Goal: Task Accomplishment & Management: Manage account settings

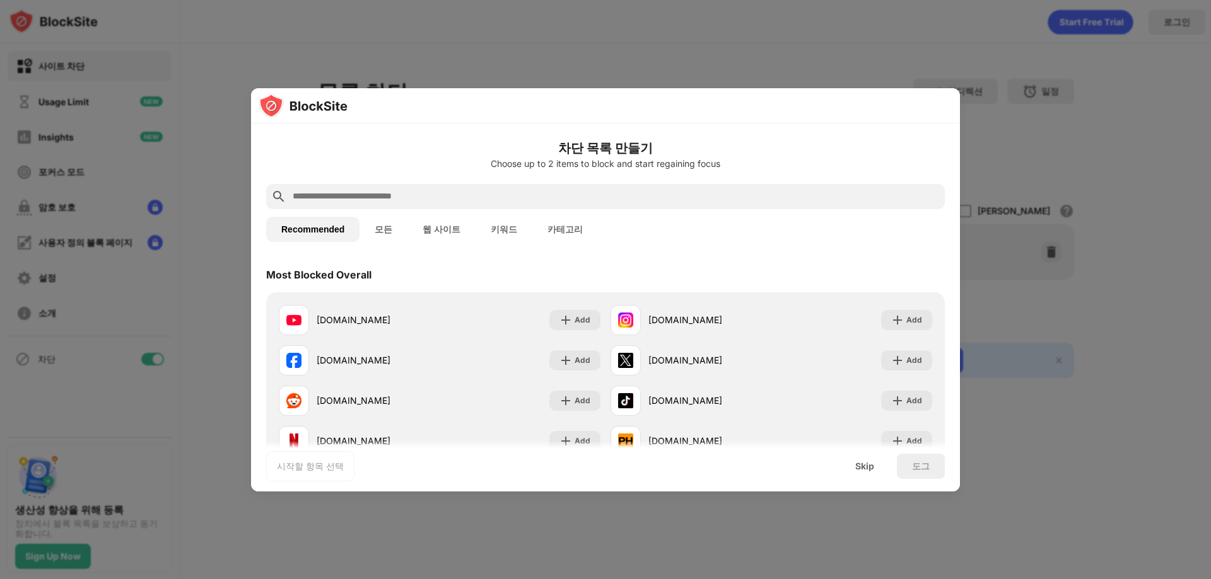
click at [764, 151] on h6 "차단 목록 만들기" at bounding box center [605, 148] width 678 height 19
click at [1097, 182] on div at bounding box center [605, 289] width 1211 height 579
click at [869, 473] on div "Skip" at bounding box center [864, 466] width 49 height 25
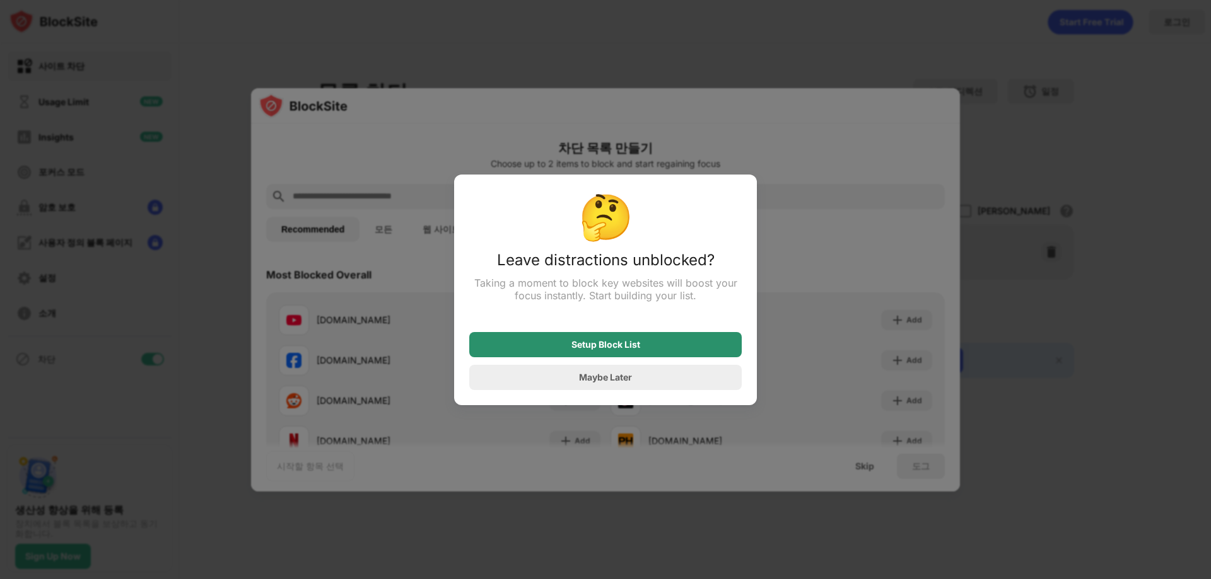
click at [666, 356] on div "Setup Block List" at bounding box center [605, 344] width 272 height 25
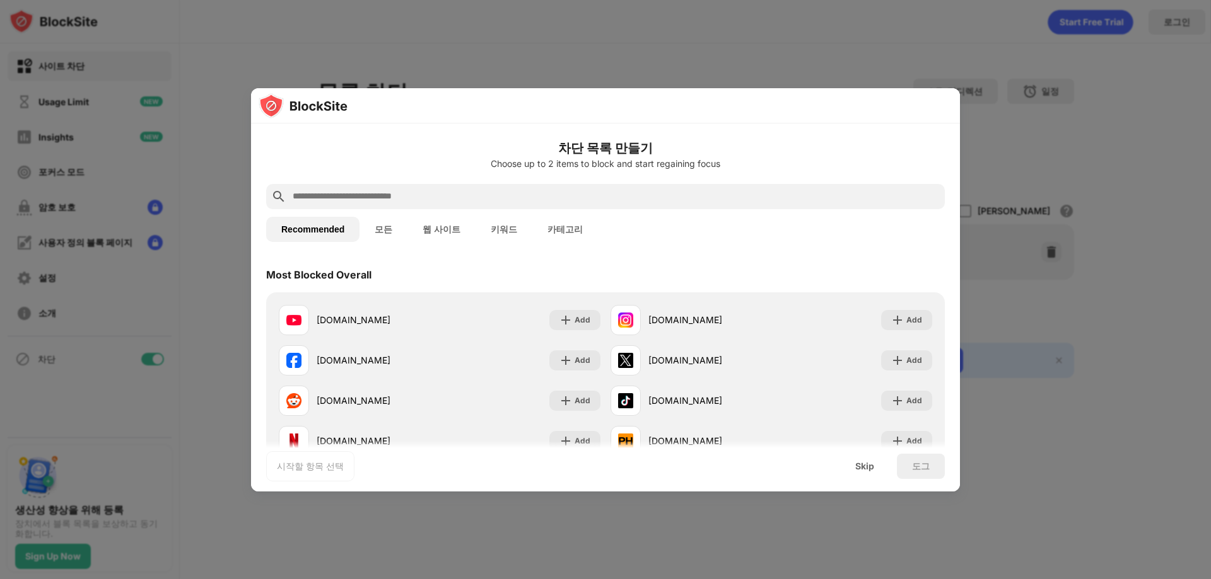
click at [873, 470] on div "Skip" at bounding box center [864, 467] width 19 height 10
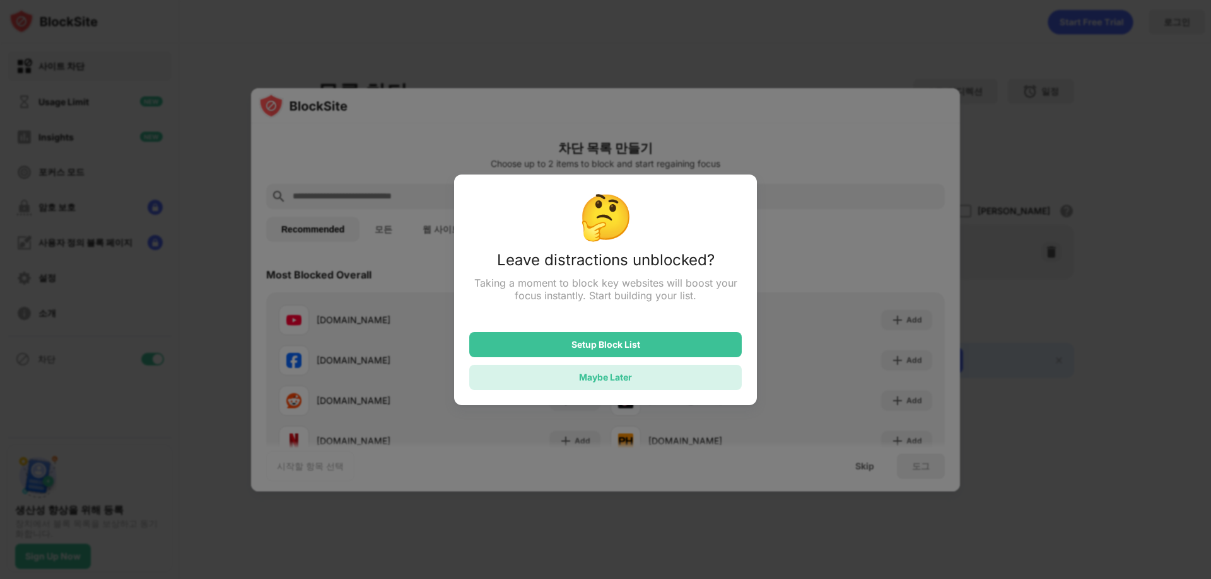
click at [629, 381] on div "Maybe Later" at bounding box center [605, 377] width 53 height 11
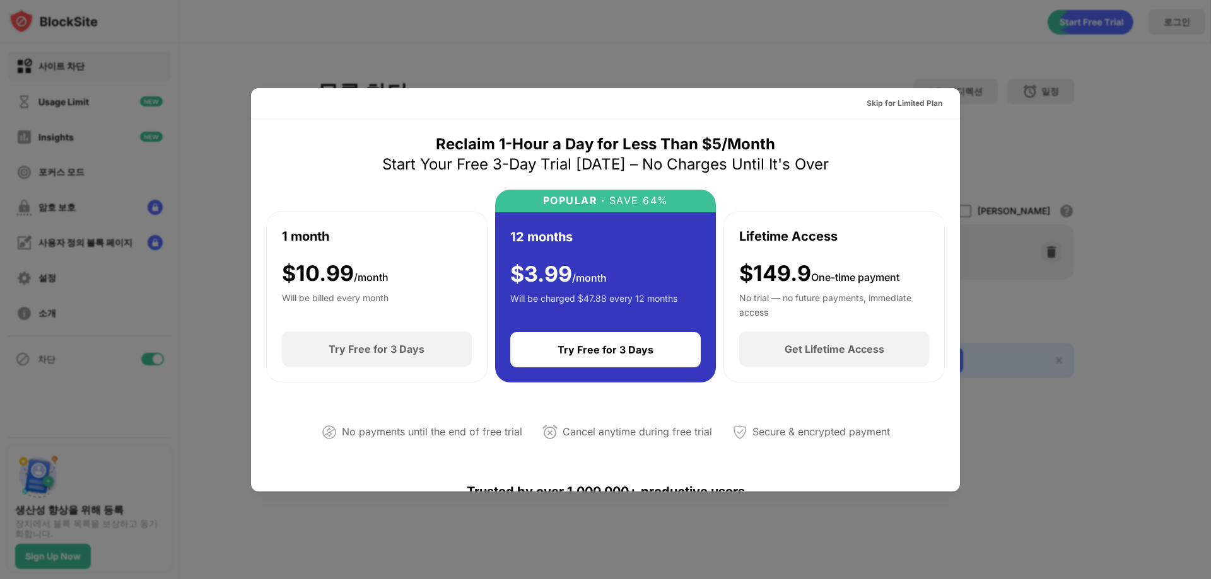
click at [907, 100] on div "Skip for Limited Plan" at bounding box center [904, 103] width 76 height 13
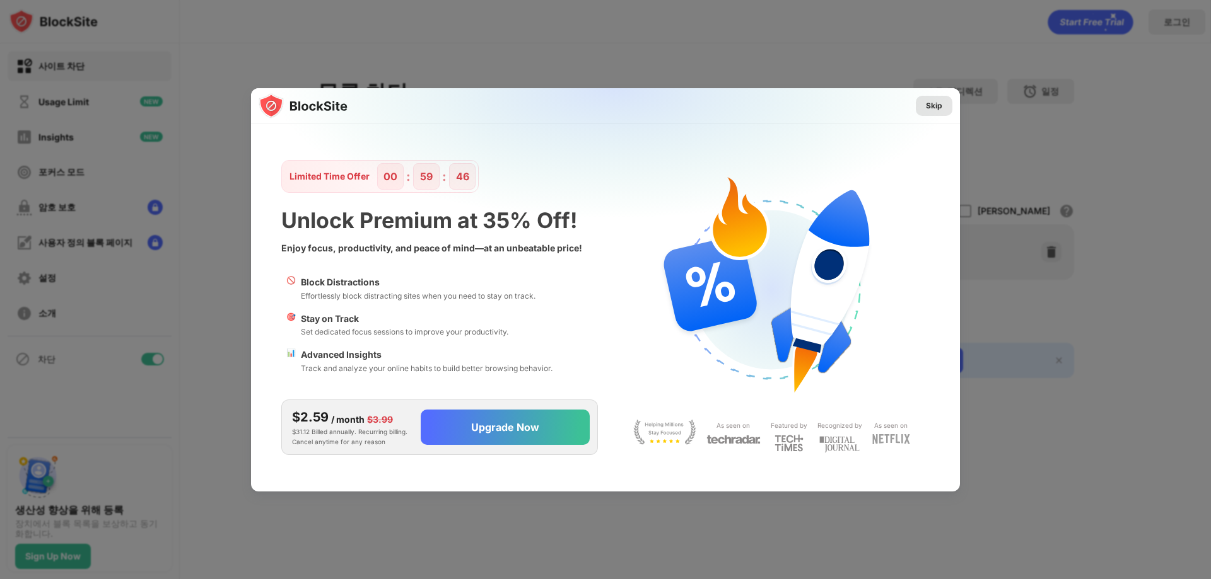
click at [936, 100] on div "Skip" at bounding box center [934, 106] width 16 height 13
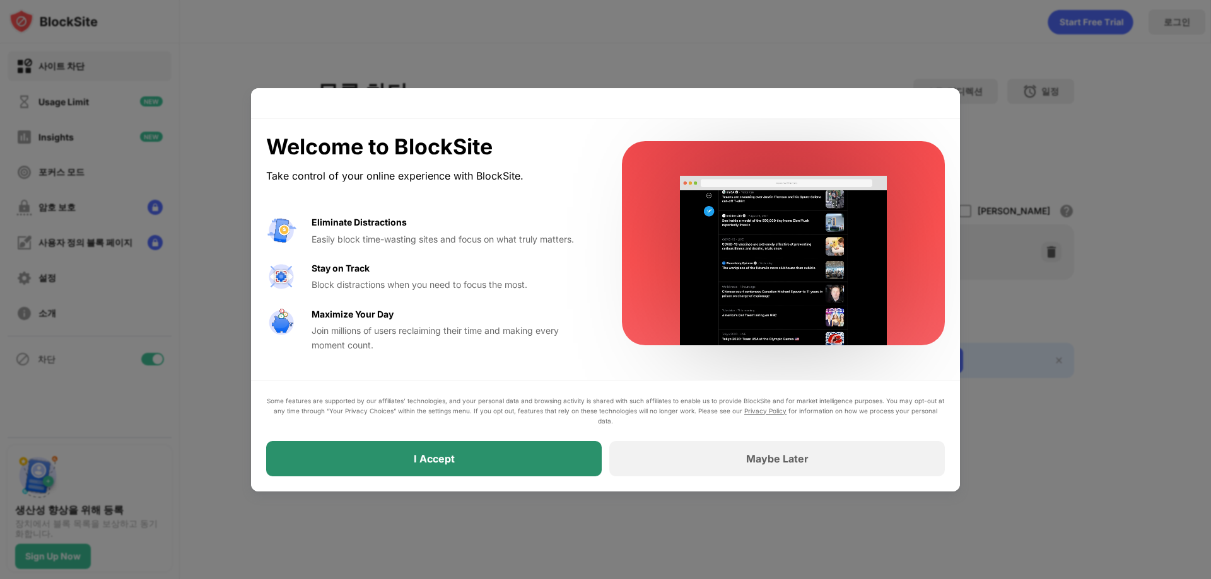
click at [559, 458] on div "I Accept" at bounding box center [433, 458] width 335 height 35
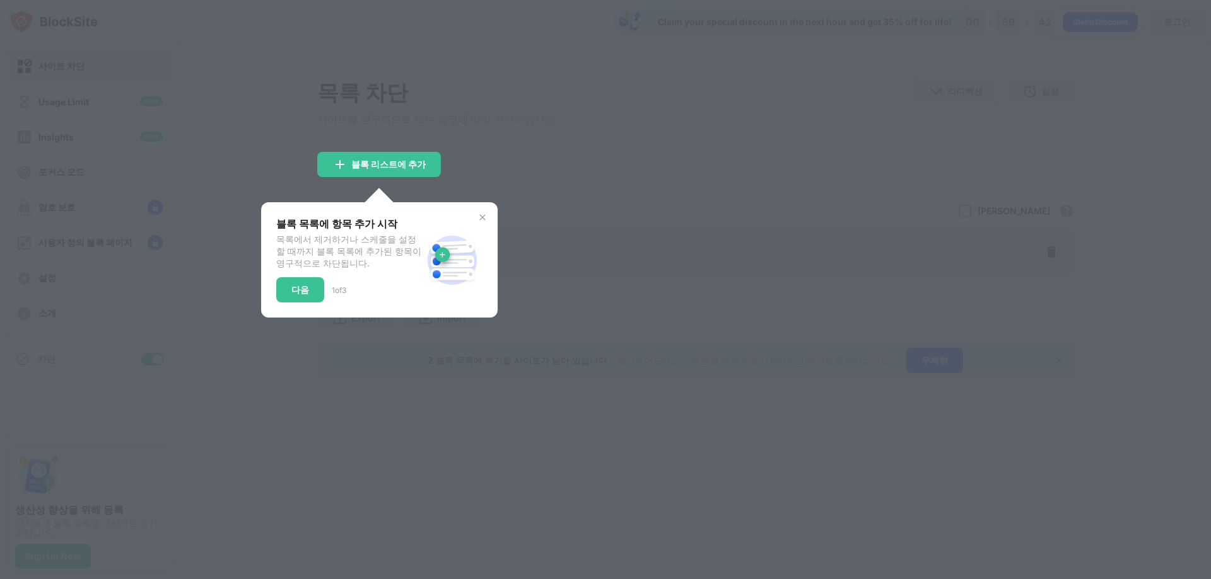
click at [482, 165] on div at bounding box center [605, 289] width 1211 height 579
click at [287, 300] on div "다음" at bounding box center [300, 289] width 48 height 25
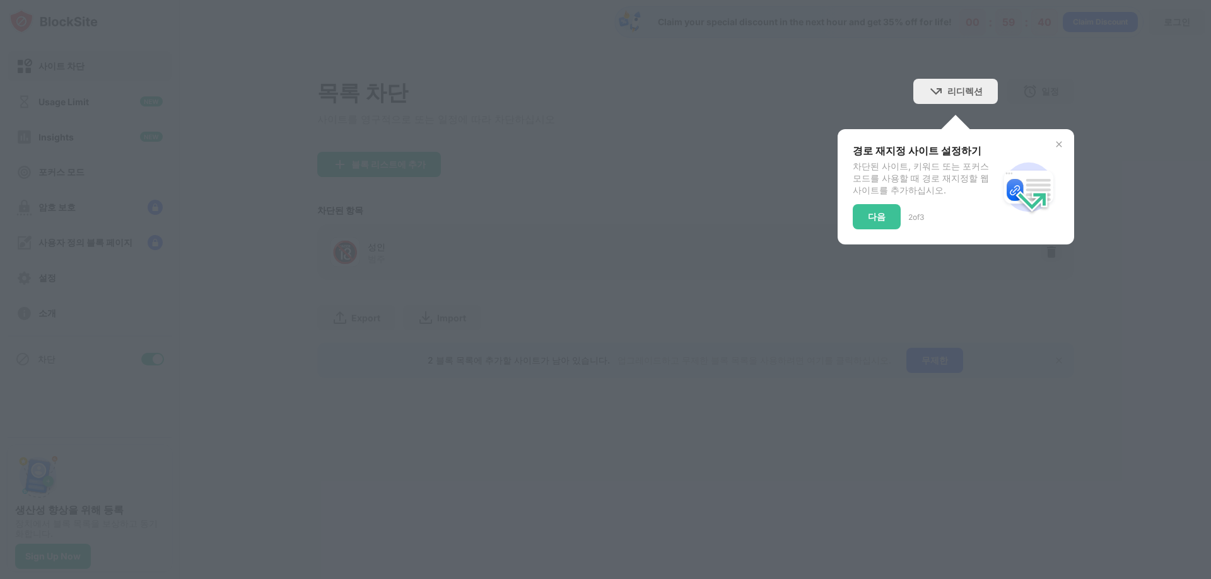
click at [735, 133] on div at bounding box center [605, 289] width 1211 height 579
click at [879, 210] on div "다음" at bounding box center [877, 216] width 48 height 25
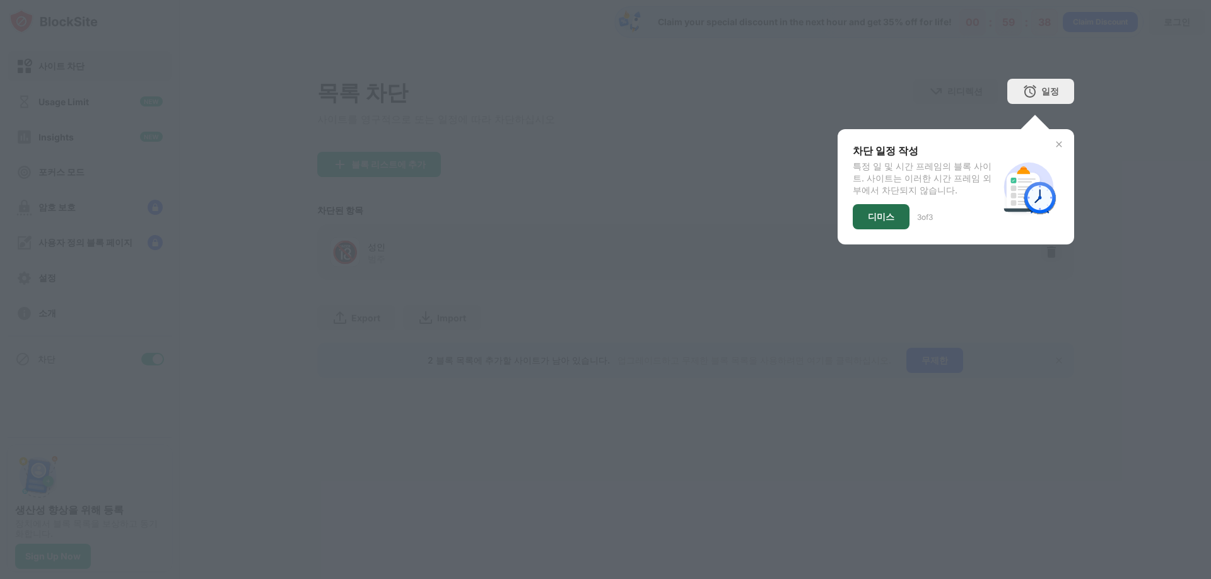
click at [879, 211] on div "디미스" at bounding box center [881, 216] width 57 height 25
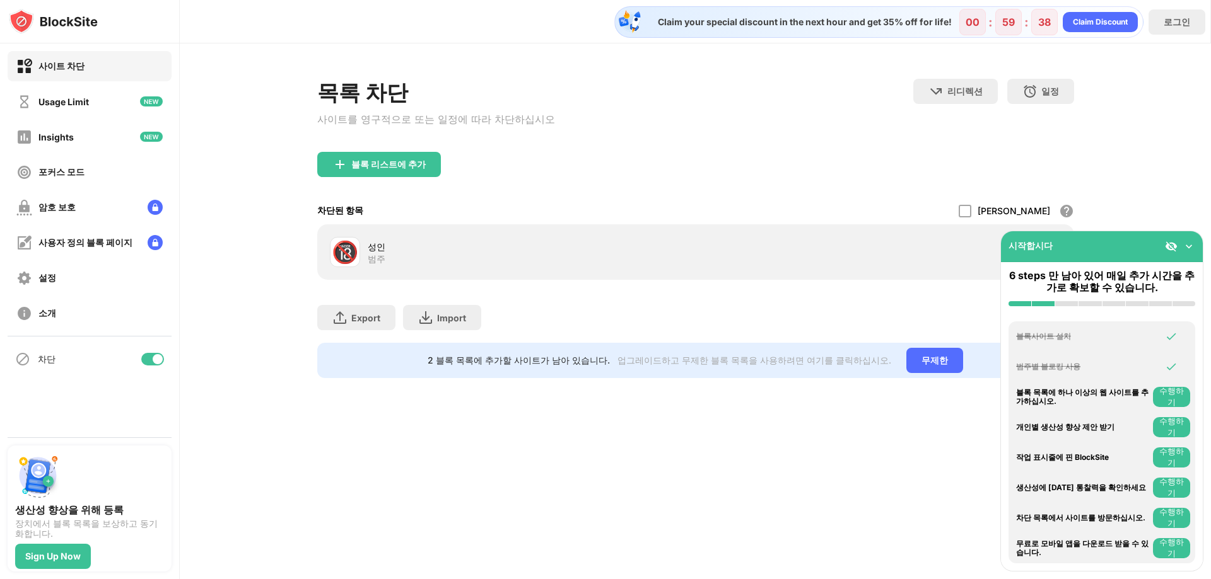
click at [631, 238] on div "🔞 성인 범주" at bounding box center [696, 252] width 742 height 40
click at [388, 170] on div "블록 리스트에 추가" at bounding box center [388, 165] width 74 height 10
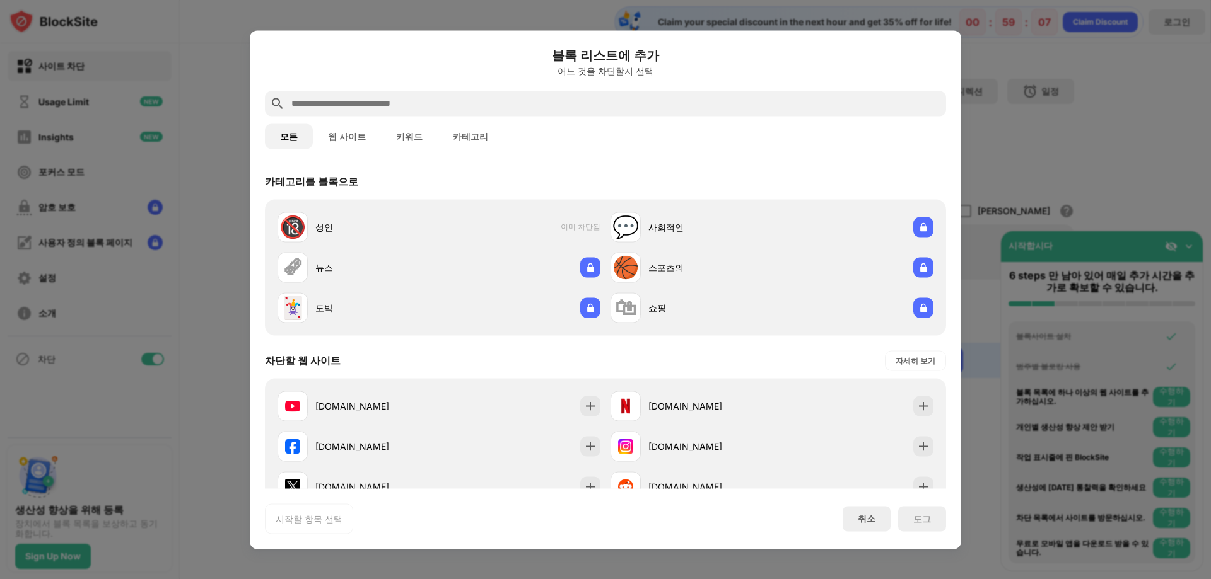
click at [492, 110] on input "text" at bounding box center [615, 103] width 651 height 15
paste input "**********"
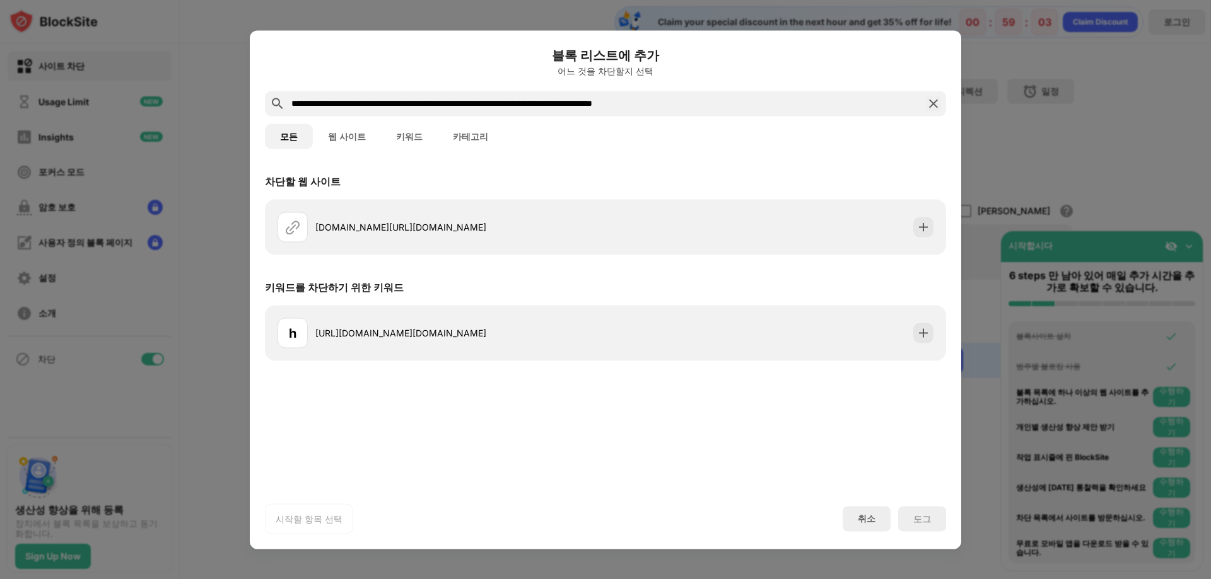
type input "**********"
